Goal: Find specific page/section: Locate a particular part of the current website

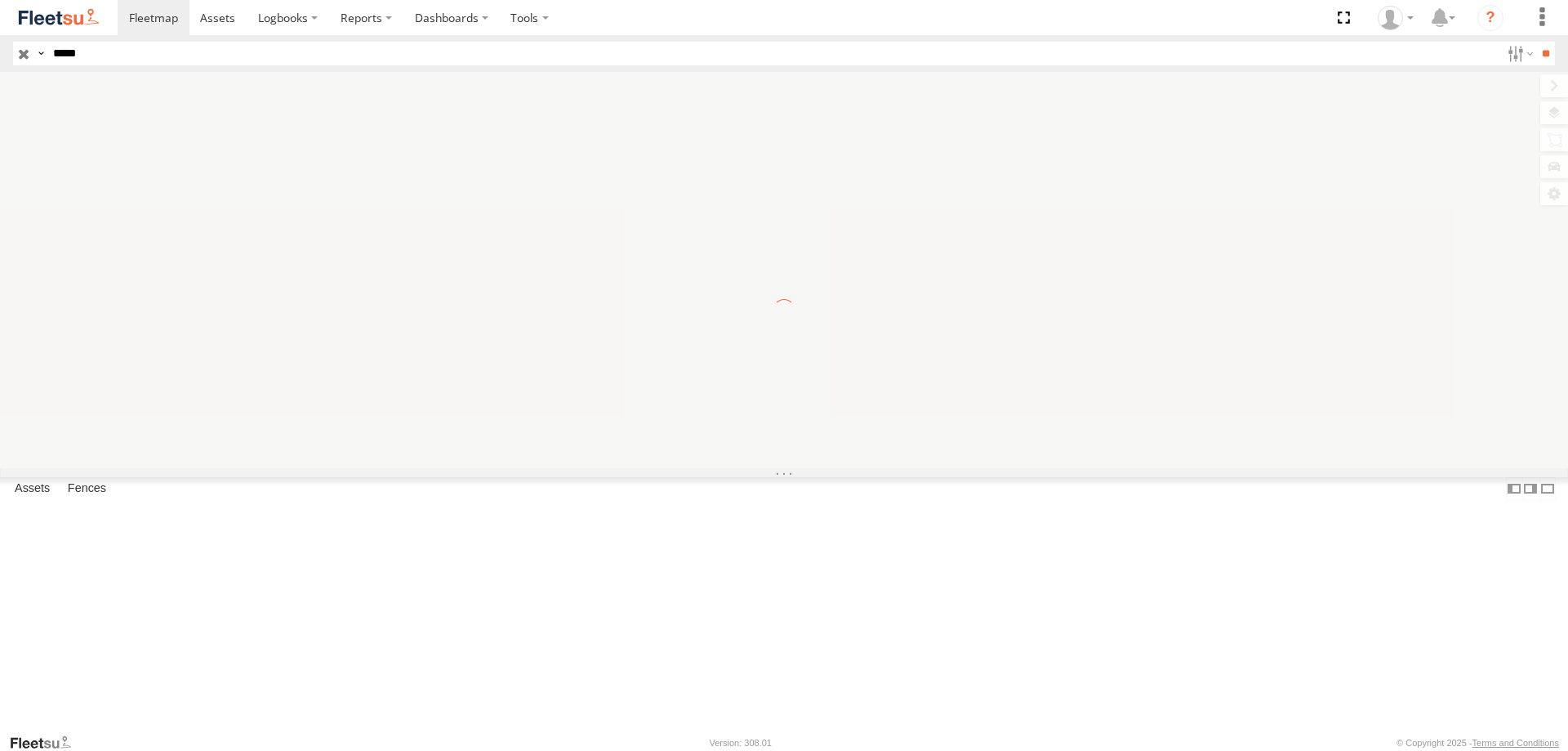
click at [1536, 42] on input "**" at bounding box center [1545, 54] width 19 height 24
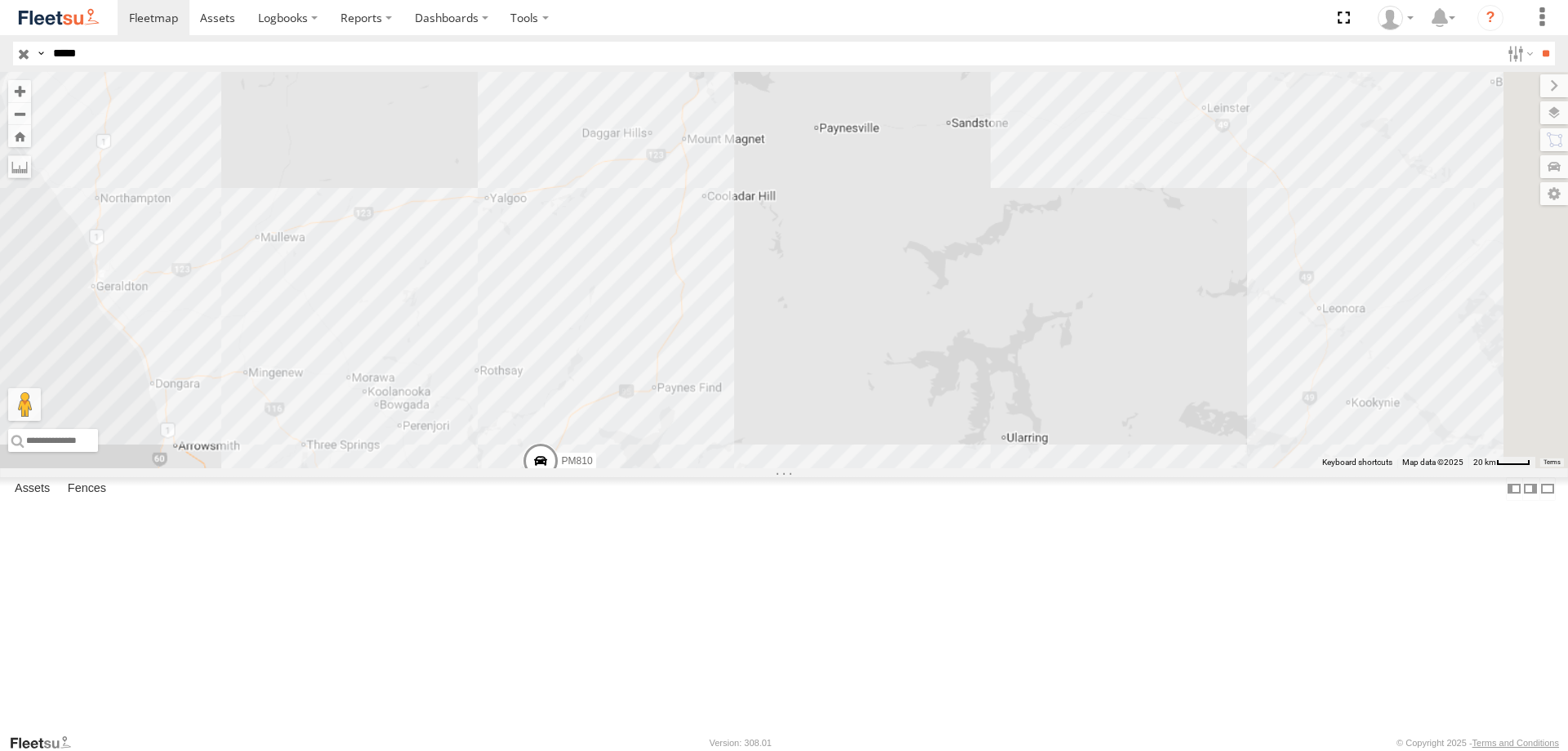
drag, startPoint x: 1026, startPoint y: 351, endPoint x: 916, endPoint y: 558, distance: 234.4
click at [916, 468] on div "PM810 PM850 PM670 PM728 PM812 PM734 PM821 PM706 PM851 PM815" at bounding box center [784, 270] width 1568 height 396
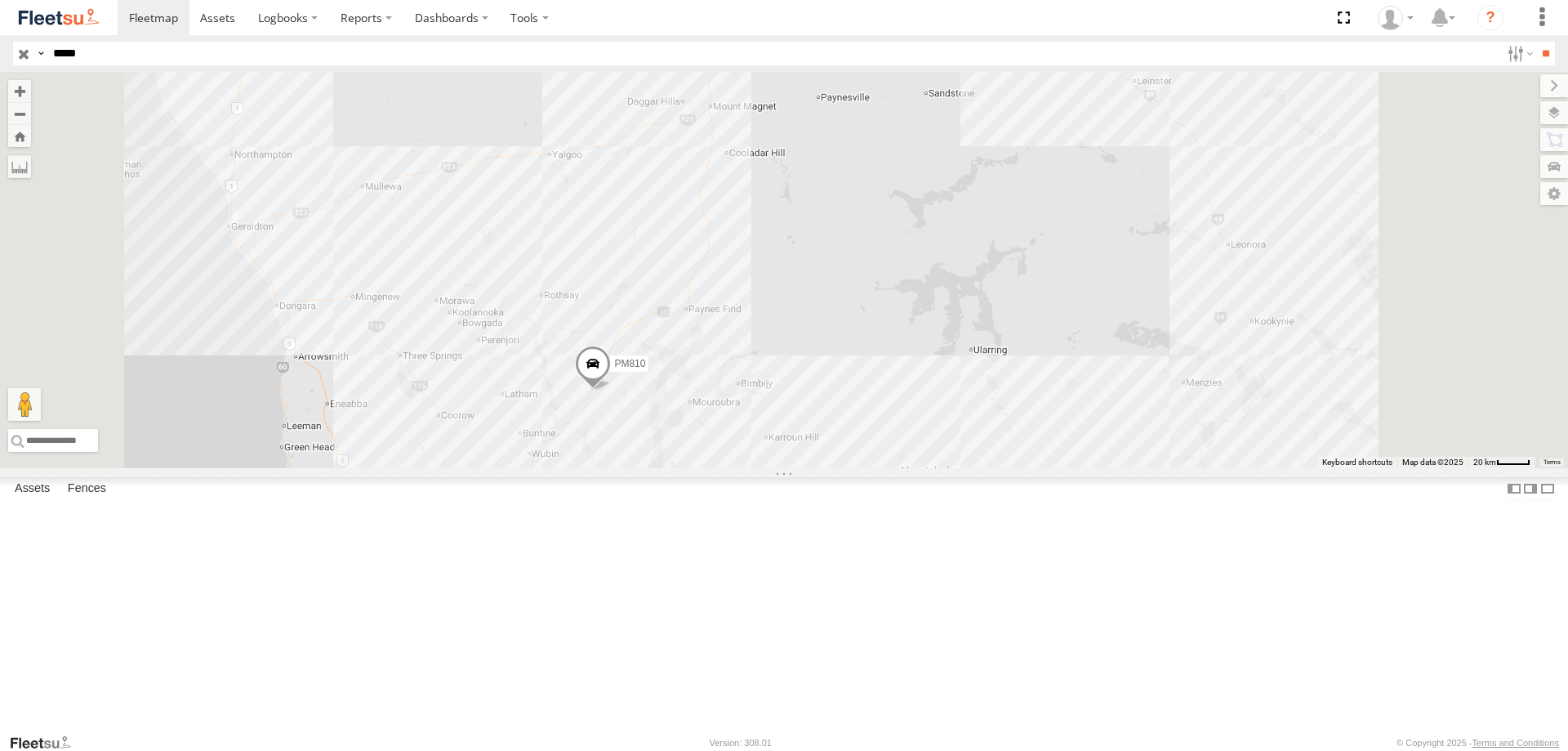
drag, startPoint x: 807, startPoint y: 549, endPoint x: 814, endPoint y: 531, distance: 19.3
click at [812, 468] on div "PM810 PM850 PM670 PM728 PM812 PM734 PM821 PM706 PM851 PM815" at bounding box center [784, 270] width 1568 height 396
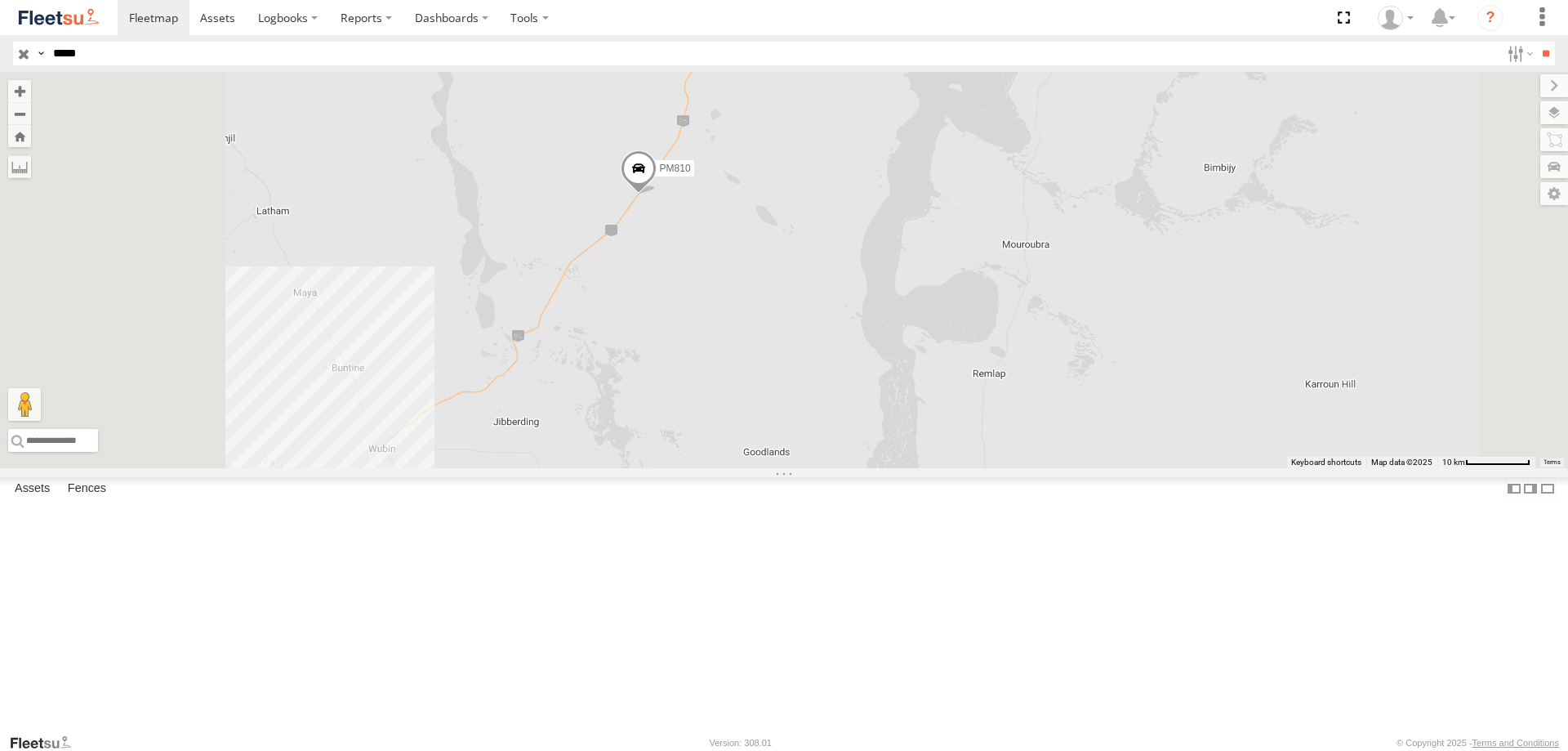
drag, startPoint x: 785, startPoint y: 470, endPoint x: 884, endPoint y: 293, distance: 202.8
click at [884, 293] on div "PM810 PM850 PM670 PM728 PM812 PM734 PM821 PM706 PM851 PM815" at bounding box center [784, 270] width 1568 height 396
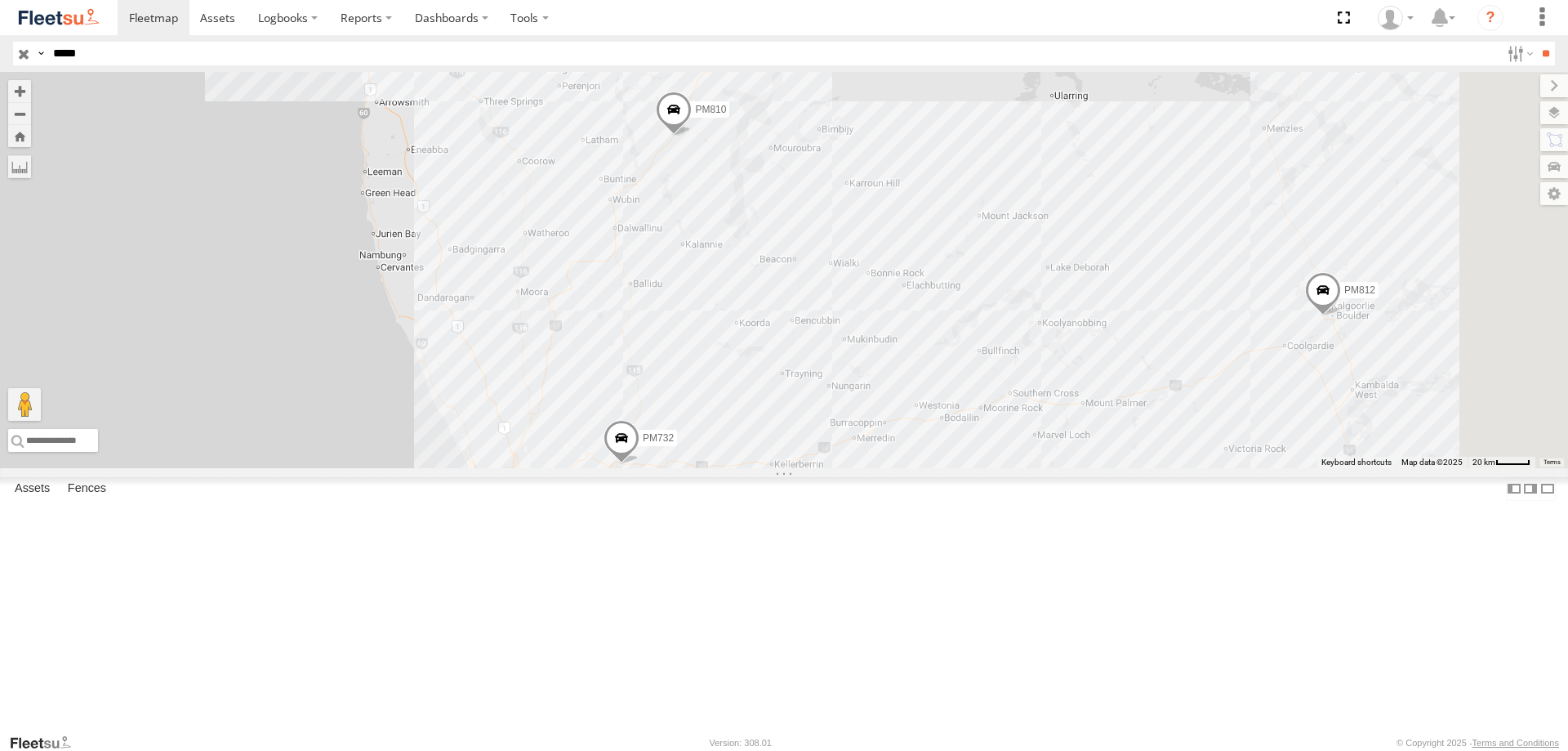
drag, startPoint x: 147, startPoint y: 56, endPoint x: 71, endPoint y: 52, distance: 76.1
click at [71, 52] on input "*****" at bounding box center [774, 54] width 1455 height 24
type input "*****"
click at [1536, 42] on input "**" at bounding box center [1545, 54] width 19 height 24
click at [0, 0] on span at bounding box center [0, 0] width 0 height 0
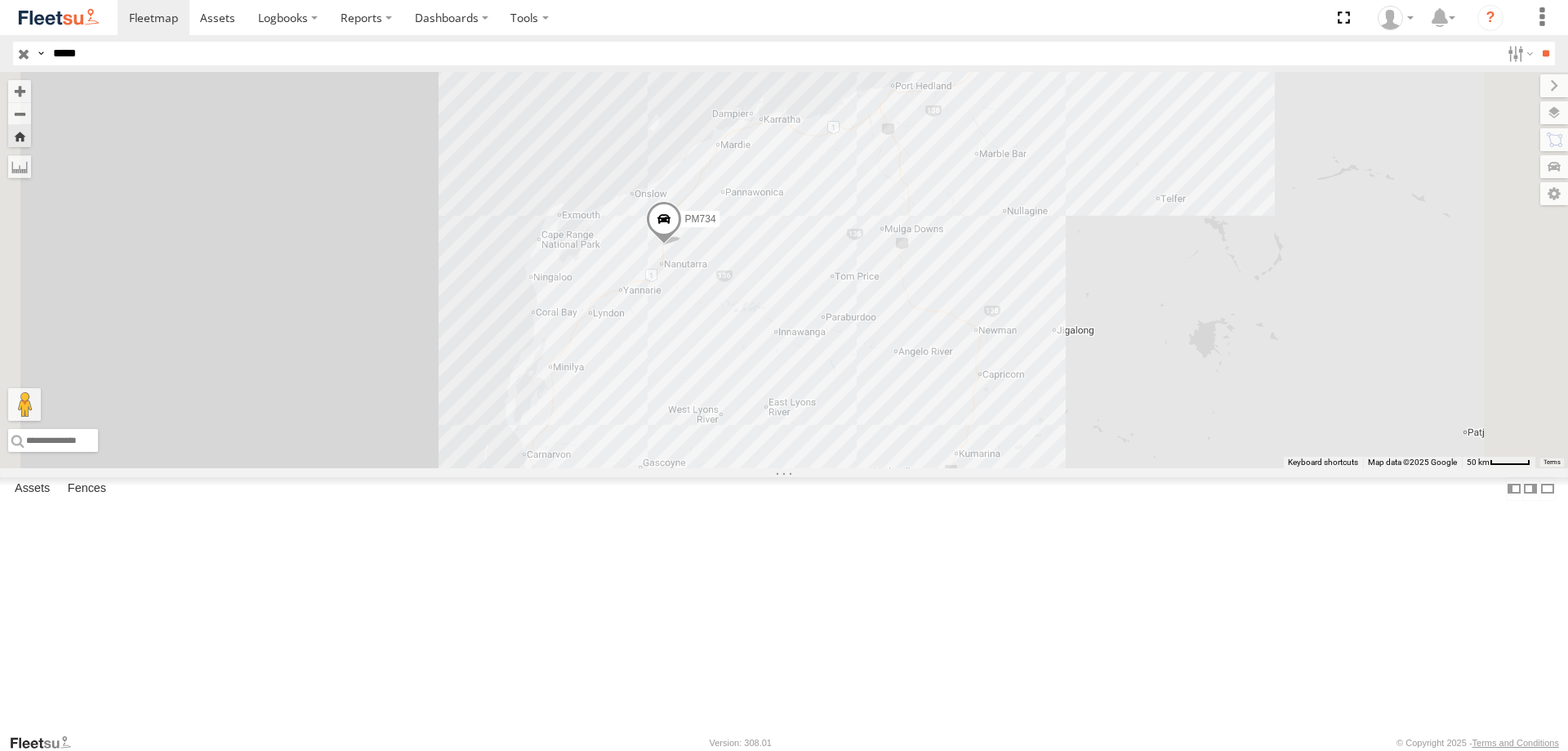
click at [682, 245] on span at bounding box center [664, 223] width 36 height 44
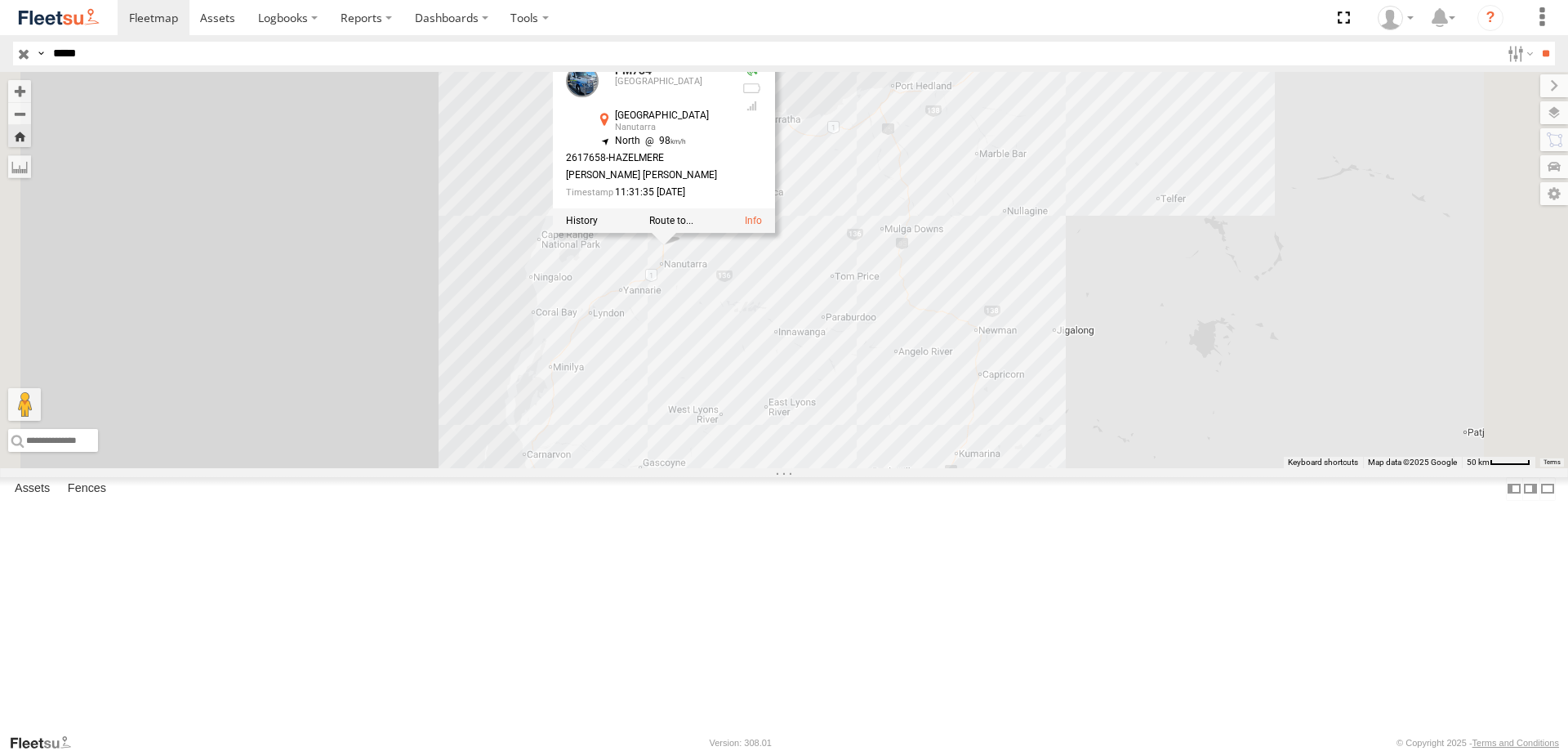
click at [776, 233] on div at bounding box center [663, 220] width 222 height 25
click at [598, 226] on label at bounding box center [582, 220] width 32 height 11
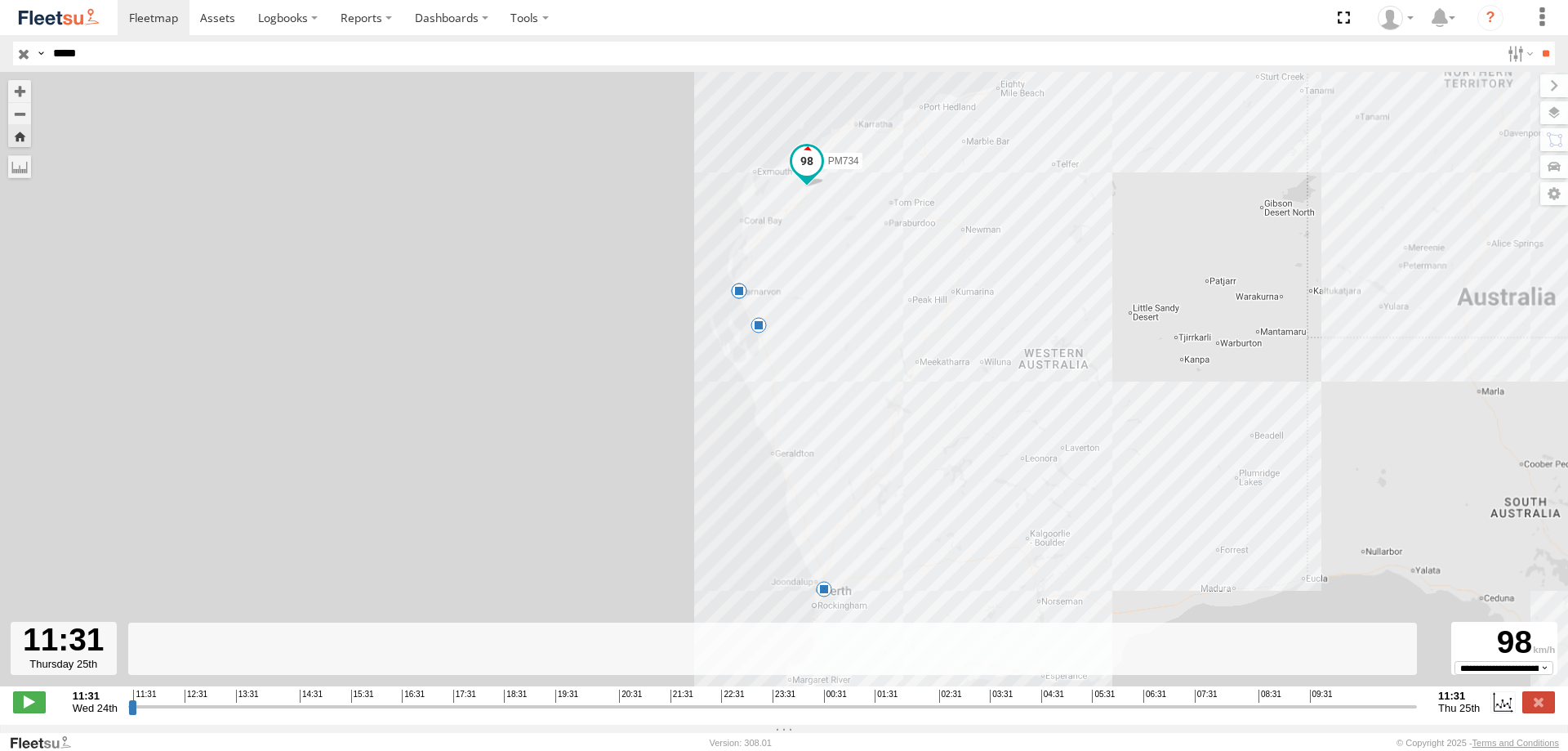
drag, startPoint x: 129, startPoint y: 713, endPoint x: 1650, endPoint y: 687, distance: 1521.2
type input "**********"
click at [1418, 699] on input "range" at bounding box center [773, 707] width 1289 height 16
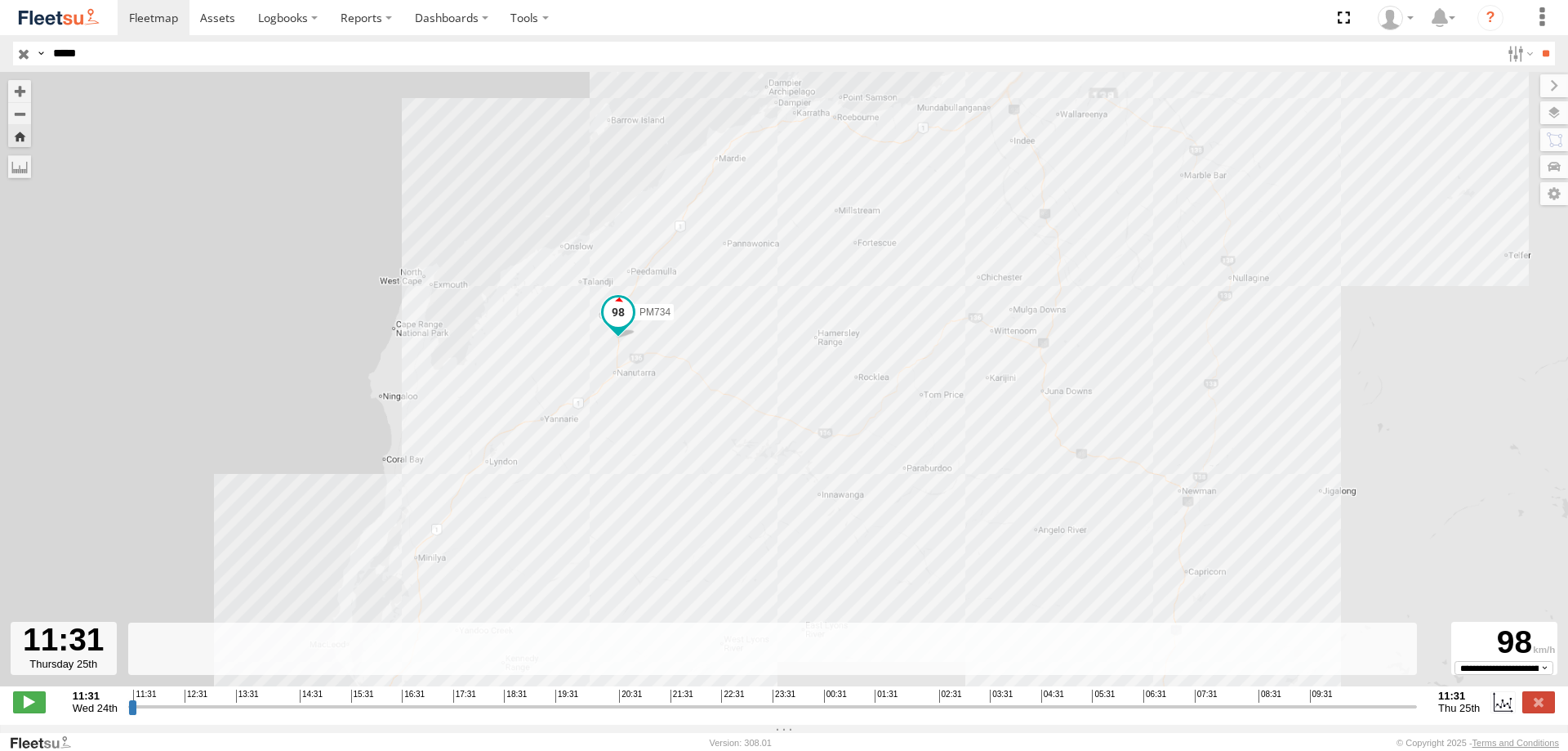
drag, startPoint x: 684, startPoint y: 205, endPoint x: 785, endPoint y: 359, distance: 184.2
click at [785, 359] on div "PM734 03:40 Thu 06:56 Thu 07:15 Thu" at bounding box center [784, 387] width 1568 height 631
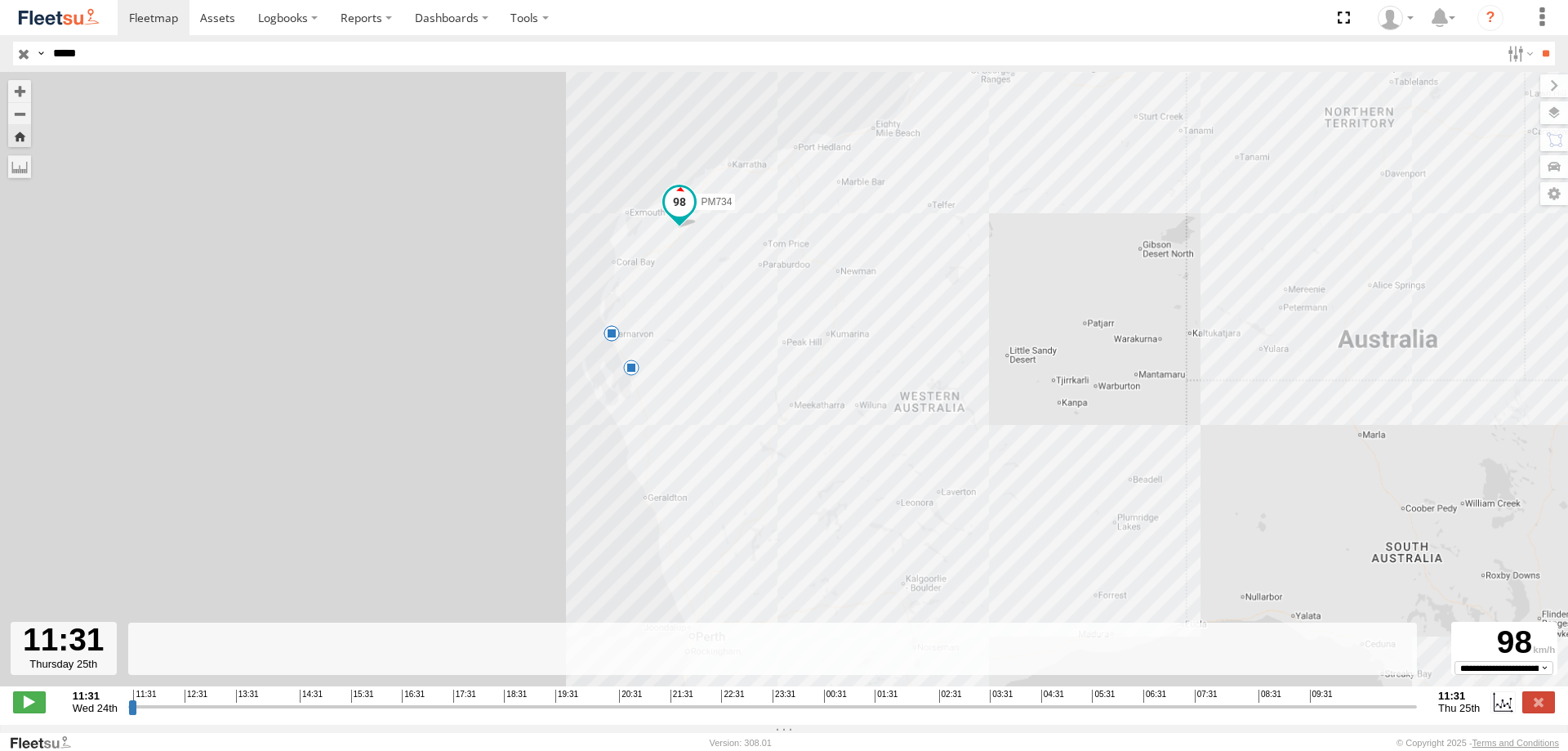
drag, startPoint x: 627, startPoint y: 435, endPoint x: 695, endPoint y: 325, distance: 129.3
click at [695, 325] on div "PM734 03:40 Thu 06:56 Thu 07:15 Thu" at bounding box center [784, 387] width 1568 height 631
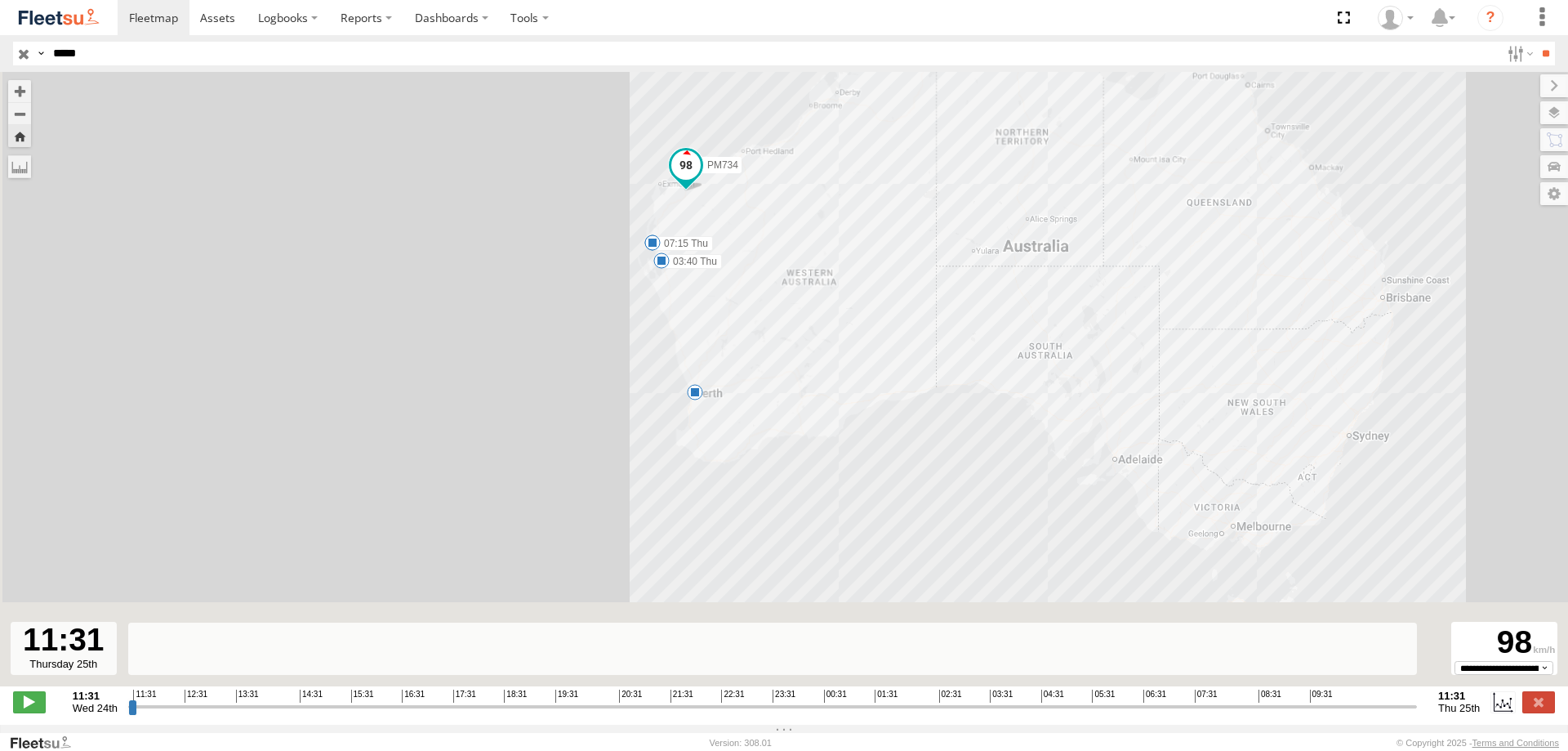
drag, startPoint x: 725, startPoint y: 453, endPoint x: 740, endPoint y: 317, distance: 136.8
click at [740, 317] on div "PM734 03:40 Thu 06:56 Thu 07:15 Thu 5" at bounding box center [784, 387] width 1568 height 631
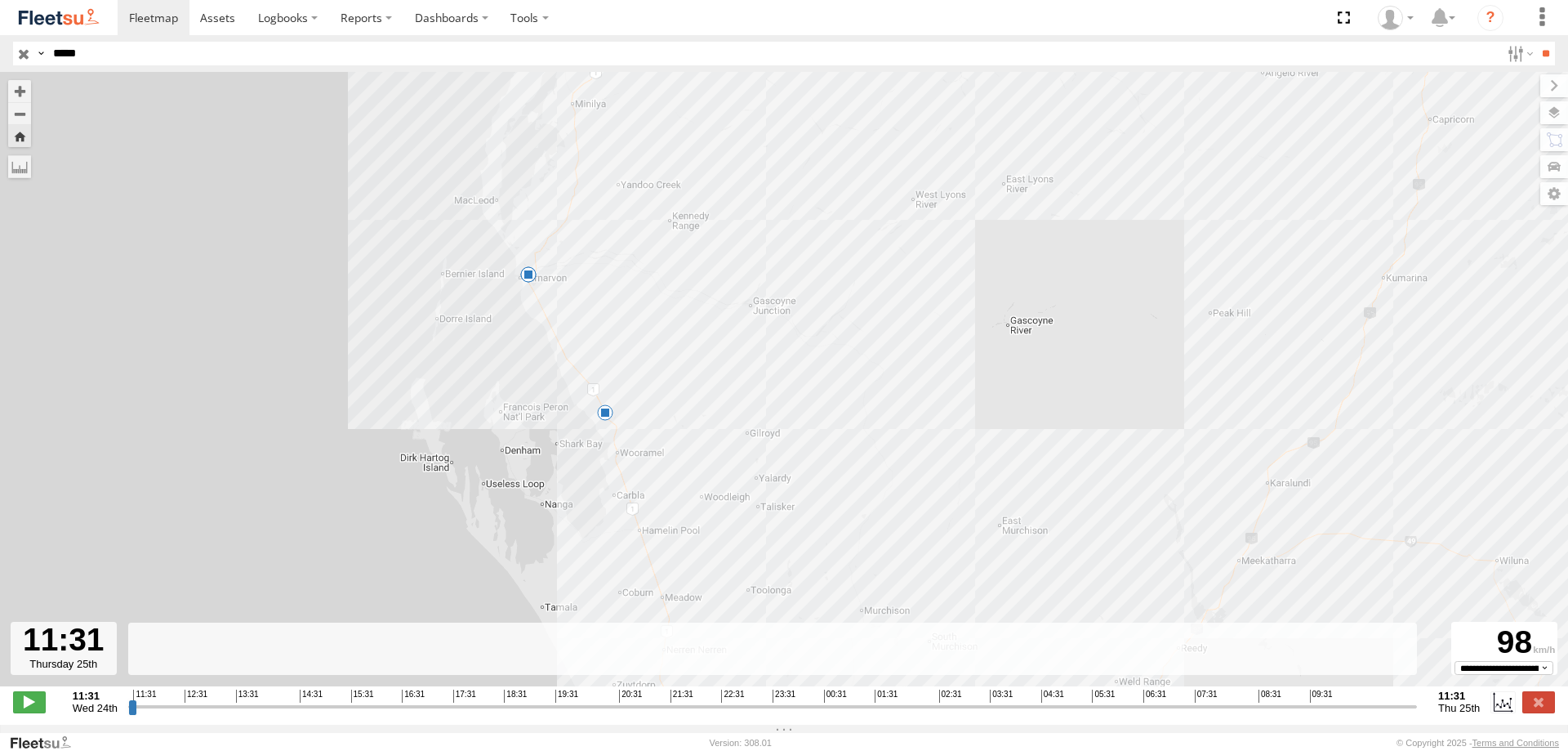
drag, startPoint x: 617, startPoint y: 124, endPoint x: 671, endPoint y: 438, distance: 318.6
click at [671, 438] on div "PM734 03:40 Thu 06:56 Thu 07:15 Thu" at bounding box center [784, 387] width 1568 height 631
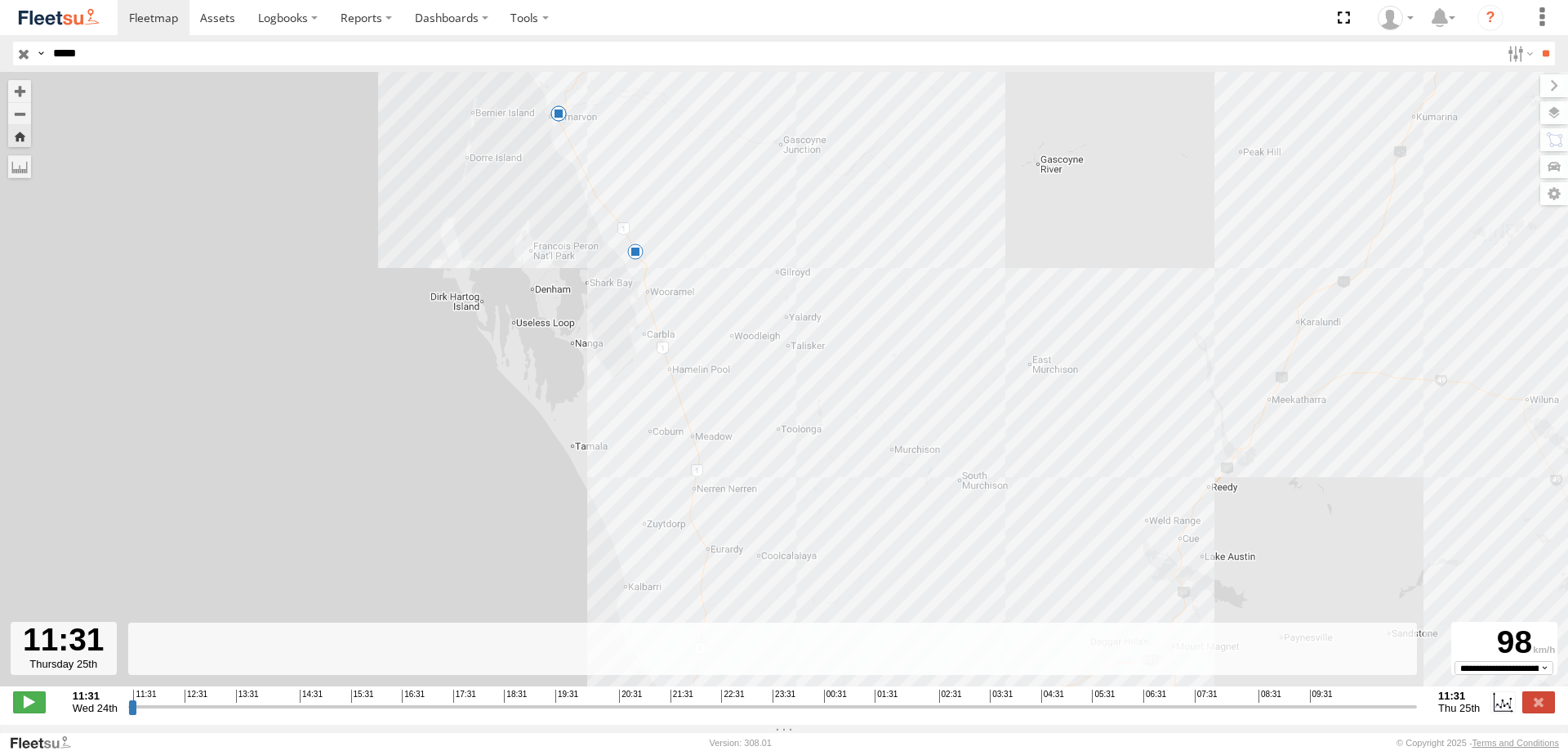
drag, startPoint x: 719, startPoint y: 293, endPoint x: 718, endPoint y: 255, distance: 38.0
click at [718, 255] on div "PM734 03:40 Thu 06:56 Thu 07:15 Thu" at bounding box center [784, 387] width 1568 height 631
